Goal: Task Accomplishment & Management: Use online tool/utility

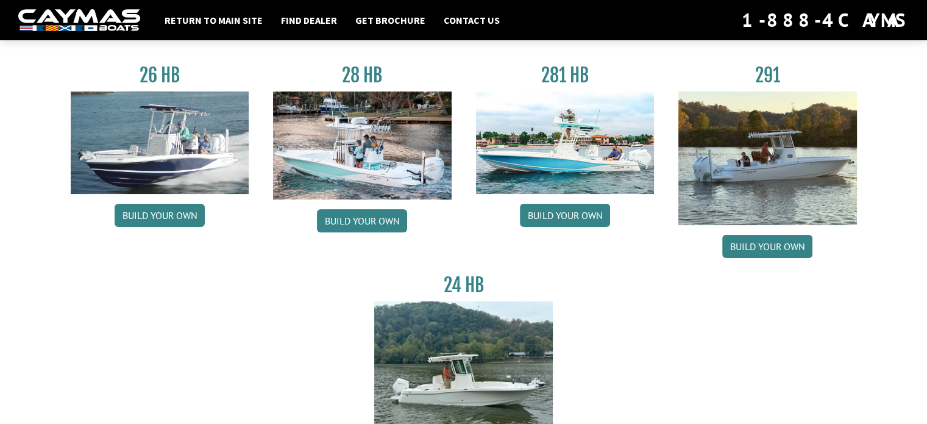
scroll to position [61, 0]
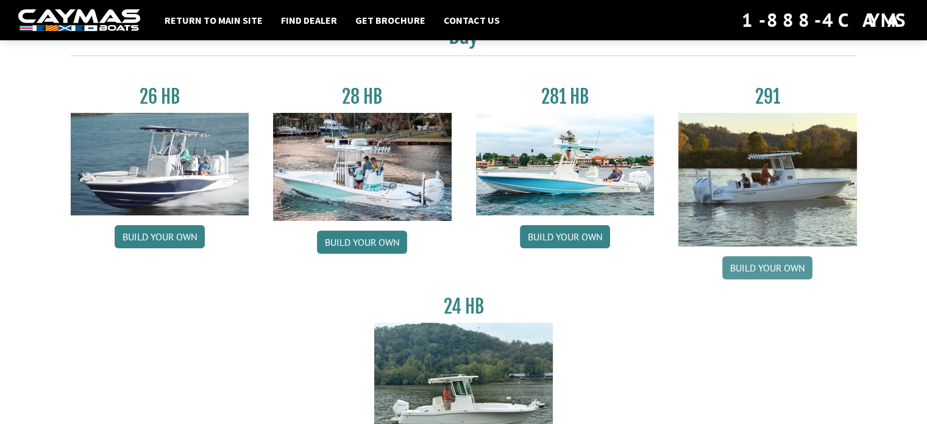
click at [772, 271] on link "Build your own" at bounding box center [767, 267] width 90 height 23
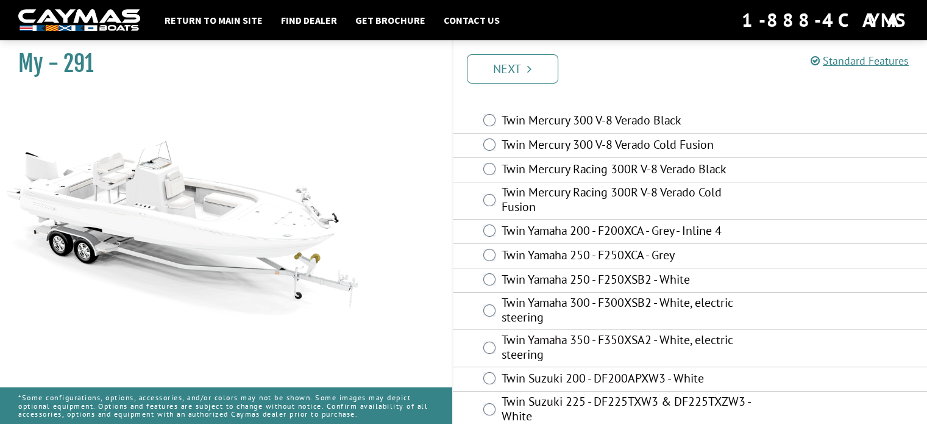
scroll to position [16, 0]
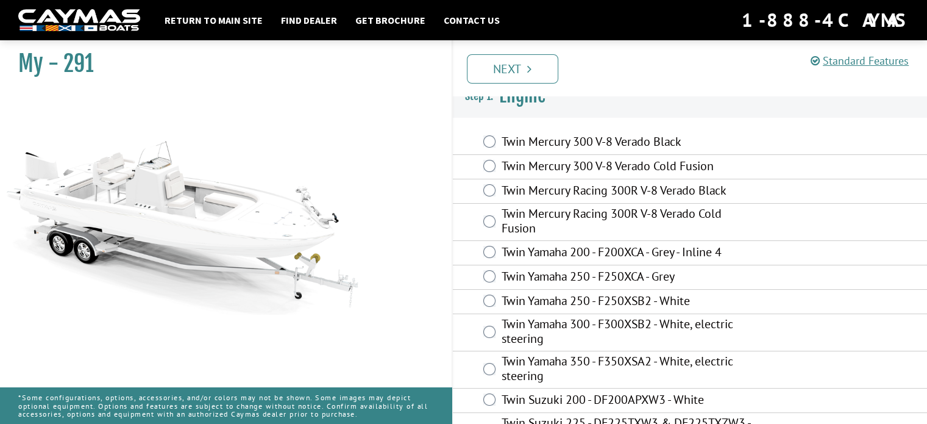
click at [587, 324] on label "Twin Yamaha 300 - F300XSB2 - White, electric steering" at bounding box center [629, 332] width 255 height 32
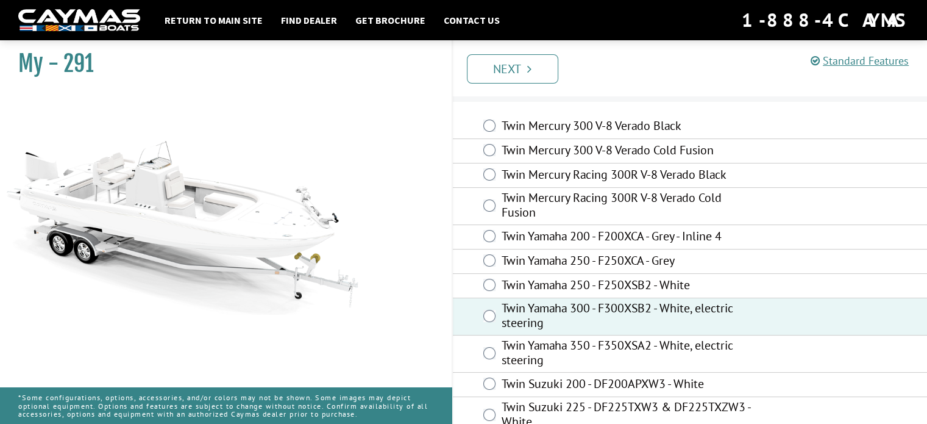
scroll to position [0, 0]
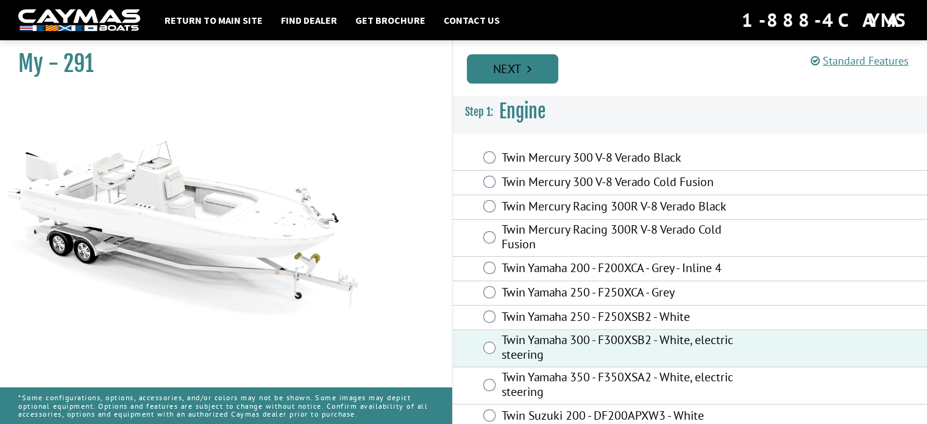
click at [510, 65] on link "Next" at bounding box center [512, 68] width 91 height 29
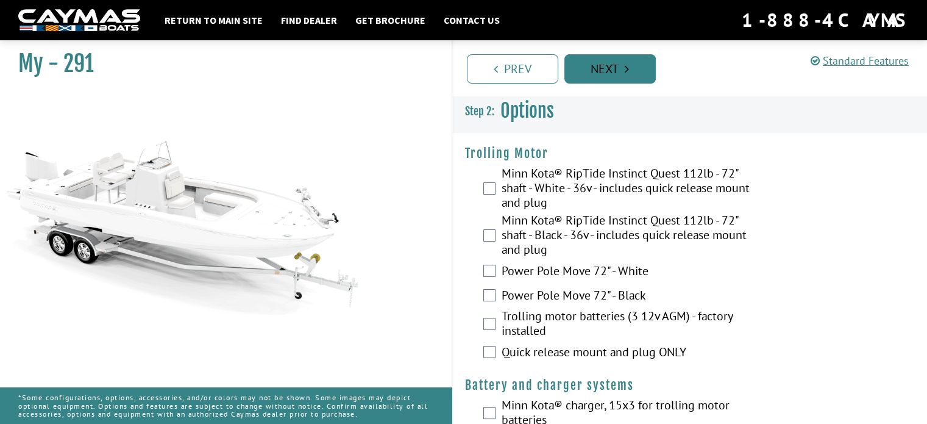
click at [632, 64] on link "Next" at bounding box center [610, 68] width 91 height 29
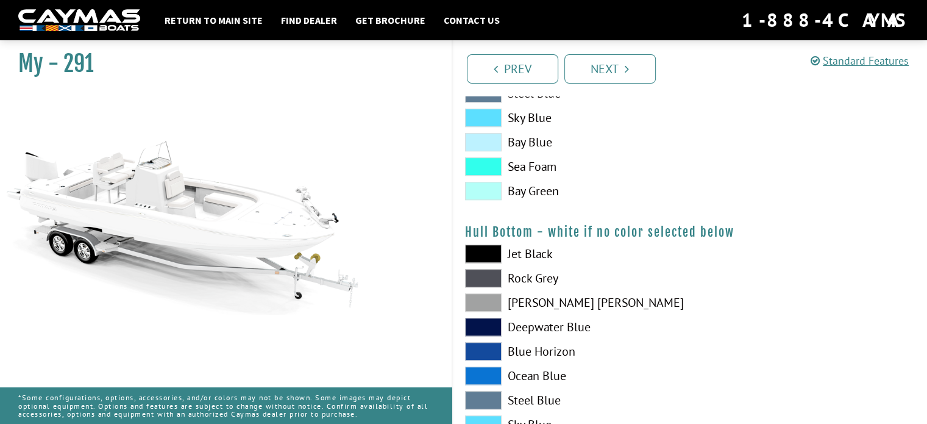
scroll to position [708, 0]
click at [484, 304] on span at bounding box center [483, 303] width 37 height 18
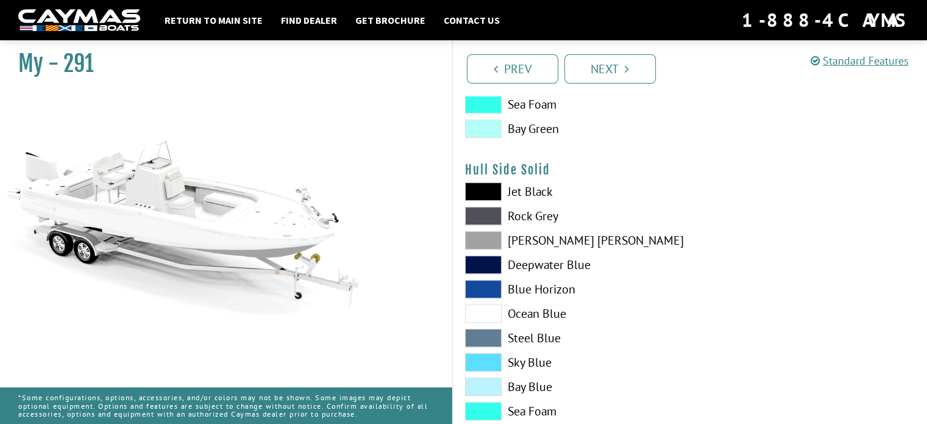
scroll to position [525, 0]
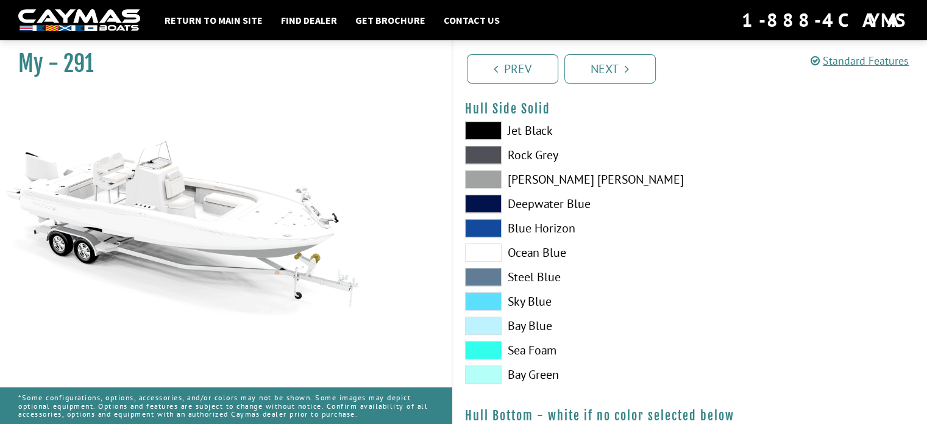
click at [482, 375] on span at bounding box center [483, 374] width 37 height 18
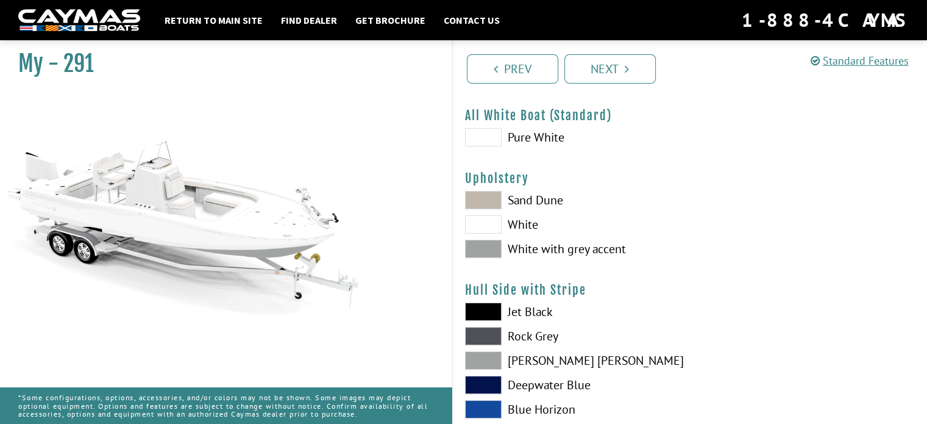
scroll to position [98, 0]
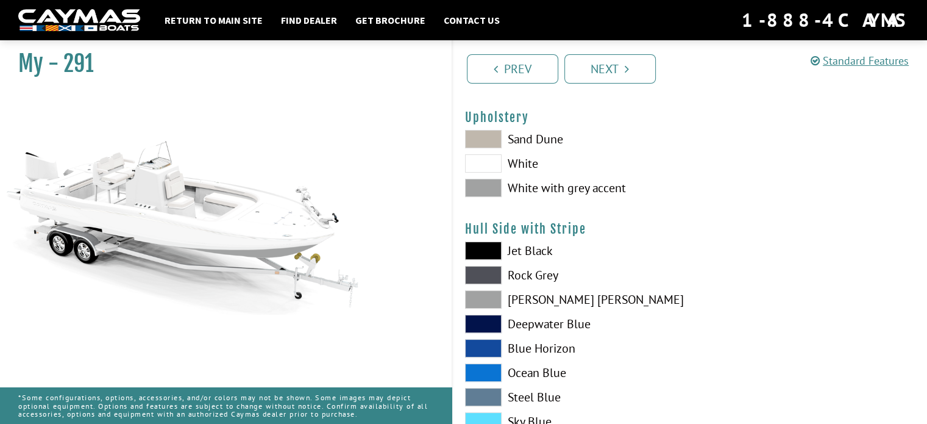
click at [488, 163] on span at bounding box center [483, 163] width 37 height 18
click at [493, 183] on span at bounding box center [483, 188] width 37 height 18
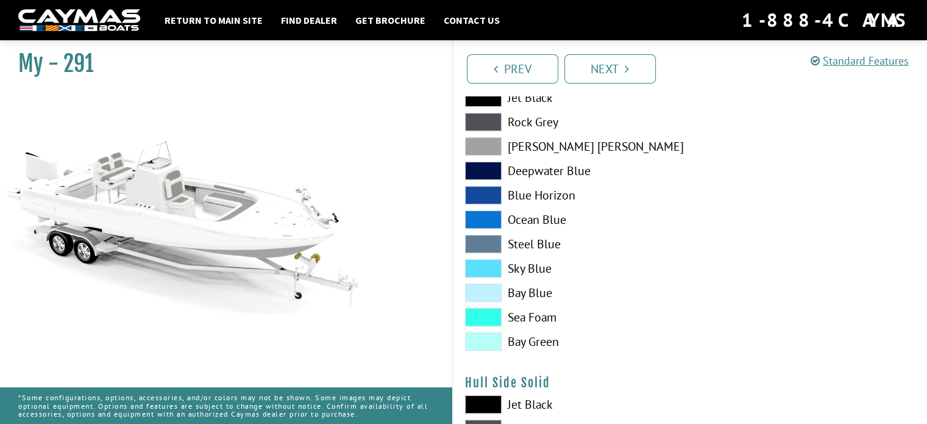
scroll to position [281, 0]
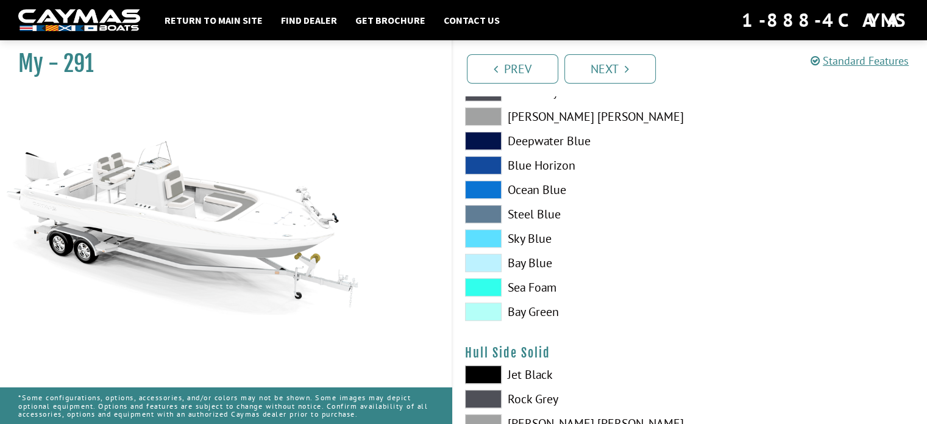
click at [486, 288] on span at bounding box center [483, 287] width 37 height 18
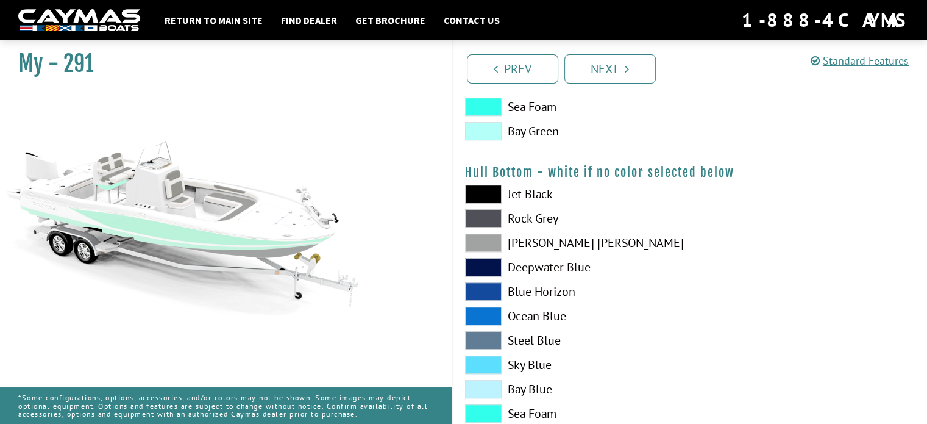
scroll to position [769, 0]
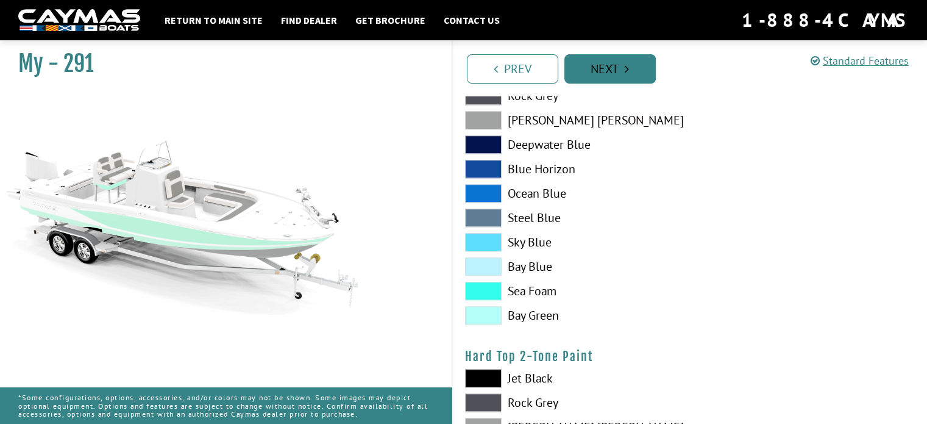
click at [616, 70] on link "Next" at bounding box center [610, 68] width 91 height 29
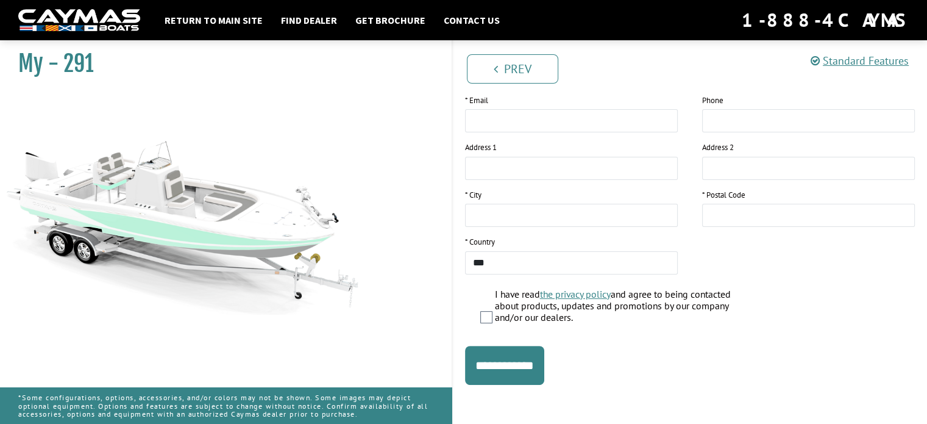
scroll to position [251, 0]
click at [527, 65] on link "Prev" at bounding box center [512, 68] width 91 height 29
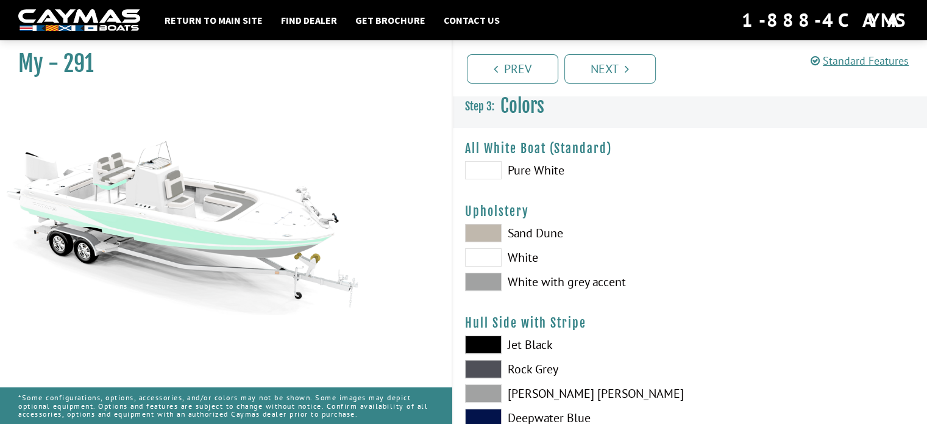
scroll to position [0, 0]
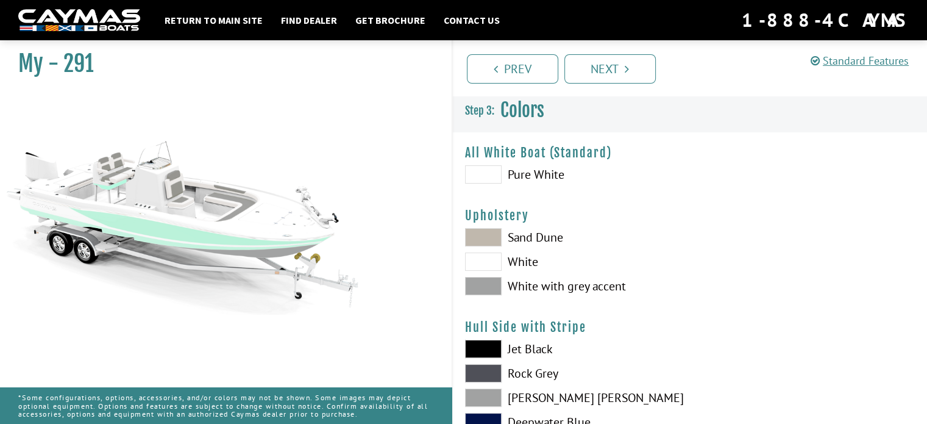
click at [480, 232] on span at bounding box center [483, 237] width 37 height 18
click at [489, 287] on span at bounding box center [483, 286] width 37 height 18
